Goal: Navigation & Orientation: Understand site structure

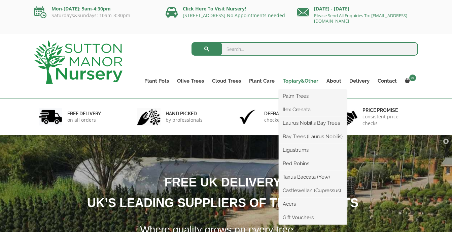
click at [308, 81] on link "Topiary&Other" at bounding box center [301, 80] width 44 height 9
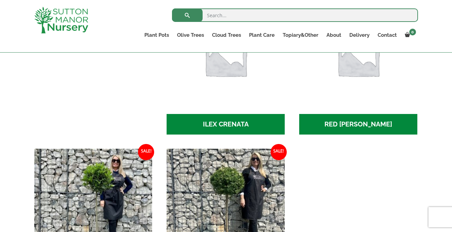
scroll to position [123, 0]
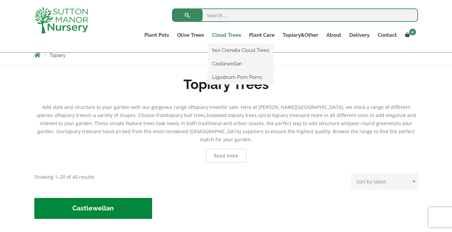
click at [225, 36] on link "Cloud Trees" at bounding box center [226, 34] width 37 height 9
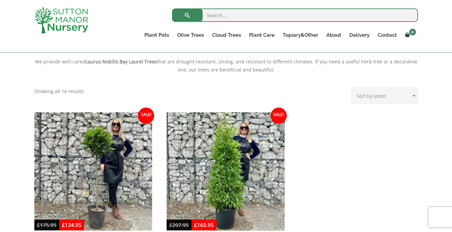
scroll to position [87, 0]
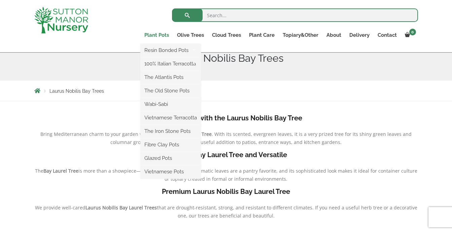
click at [159, 35] on link "Plant Pots" at bounding box center [156, 34] width 33 height 9
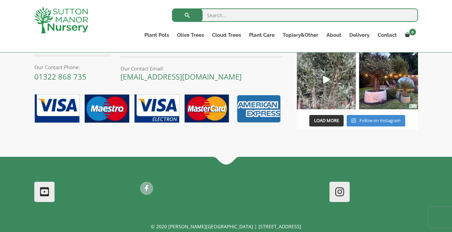
scroll to position [641, 0]
